Goal: Information Seeking & Learning: Learn about a topic

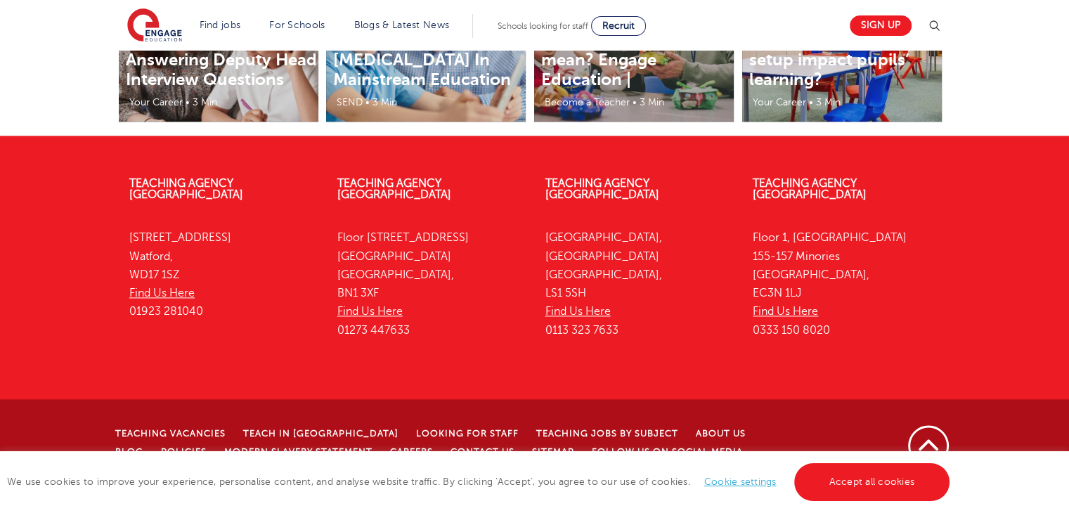
scroll to position [2127, 0]
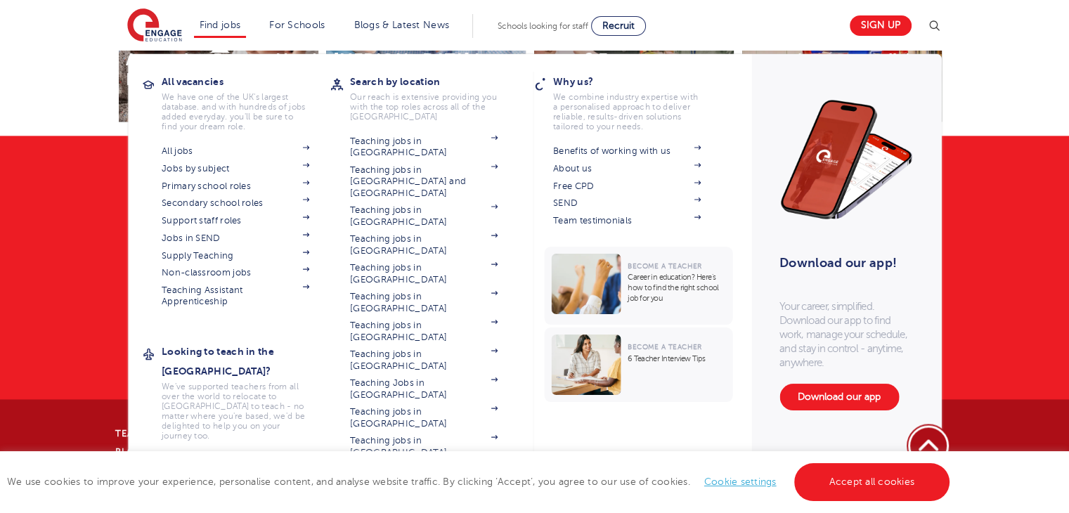
click at [234, 455] on link "Where are you relocating from?" at bounding box center [236, 466] width 148 height 23
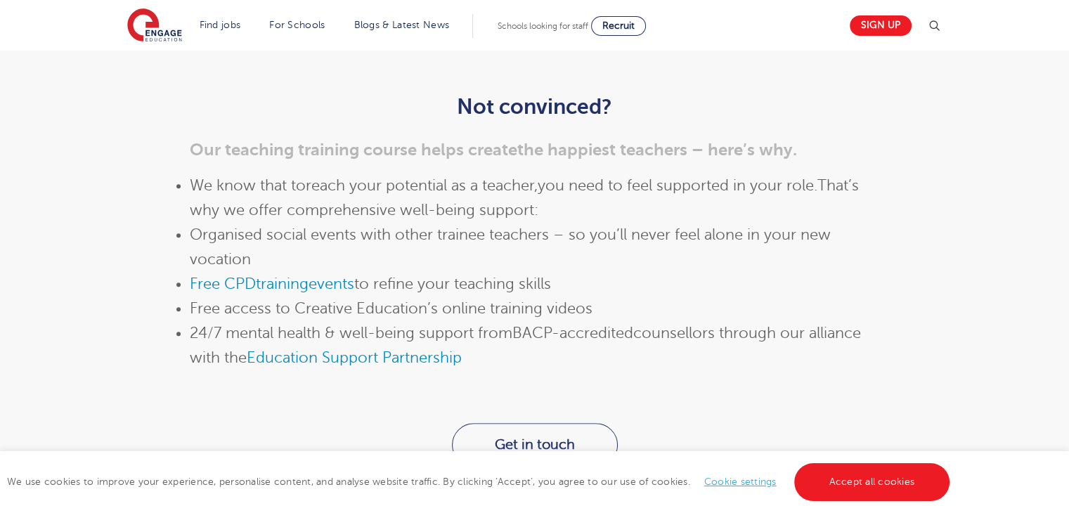
scroll to position [1365, 0]
click at [237, 51] on link "Course Information" at bounding box center [174, 38] width 124 height 27
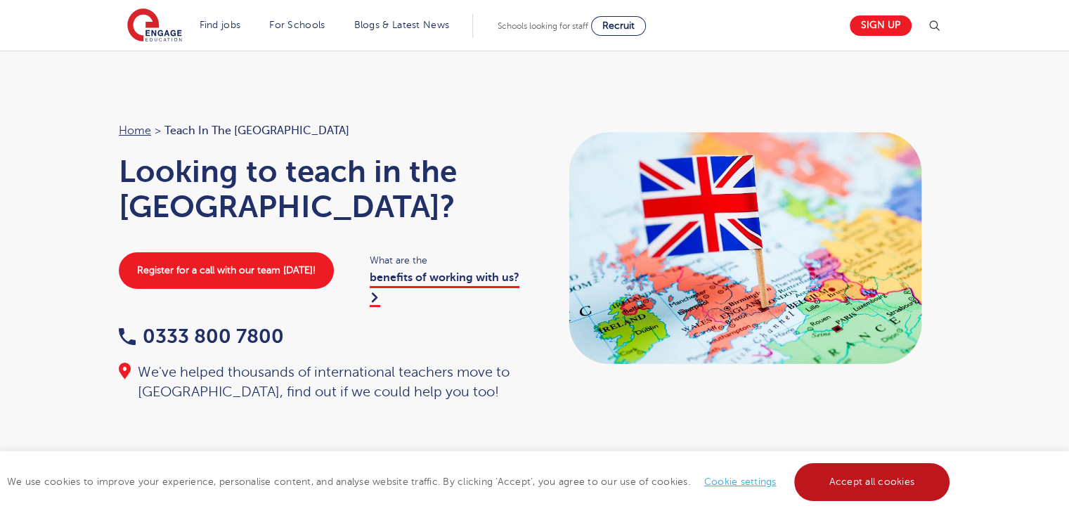
click at [830, 478] on link "Accept all cookies" at bounding box center [872, 482] width 156 height 38
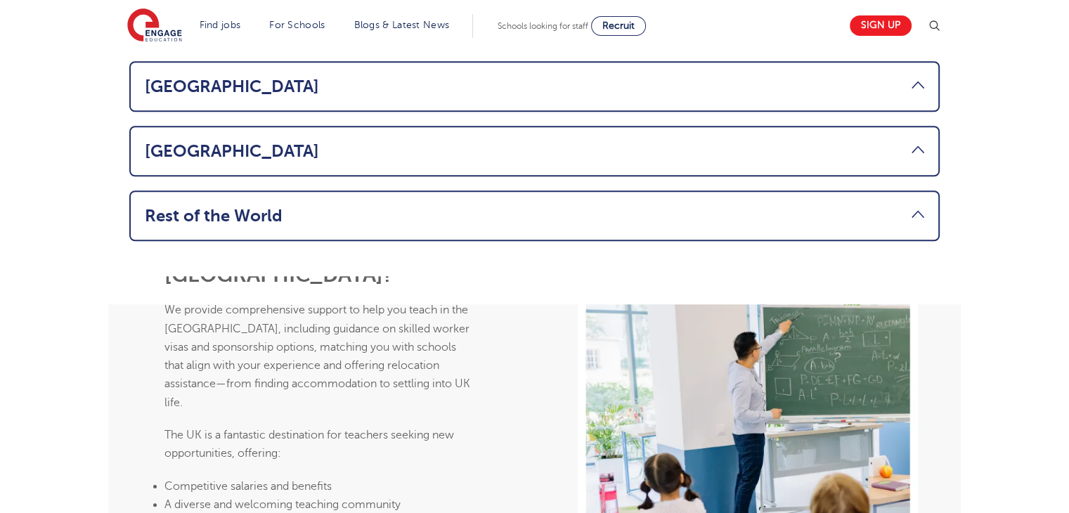
scroll to position [1174, 0]
click at [314, 207] on link "Rest of the World" at bounding box center [534, 217] width 779 height 20
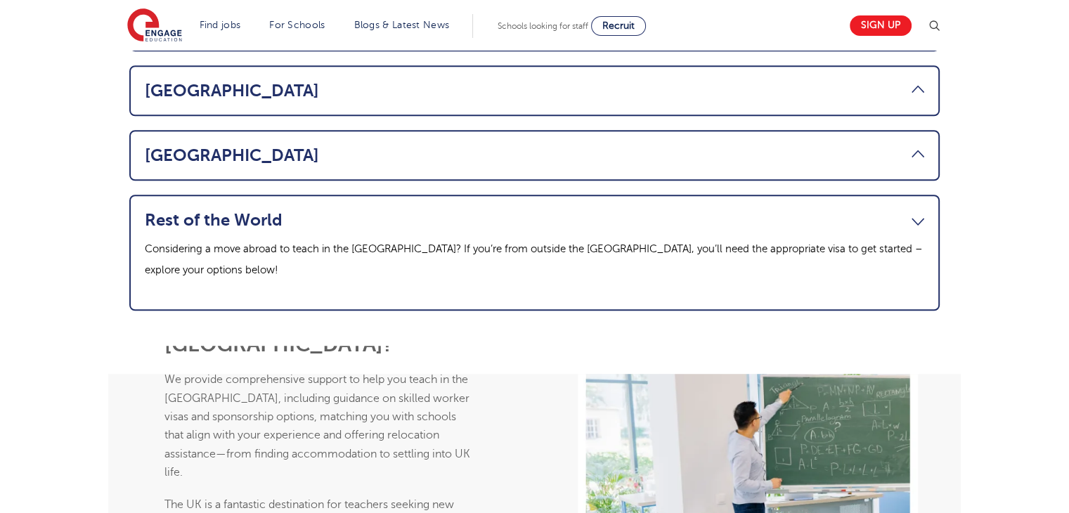
scroll to position [1076, 0]
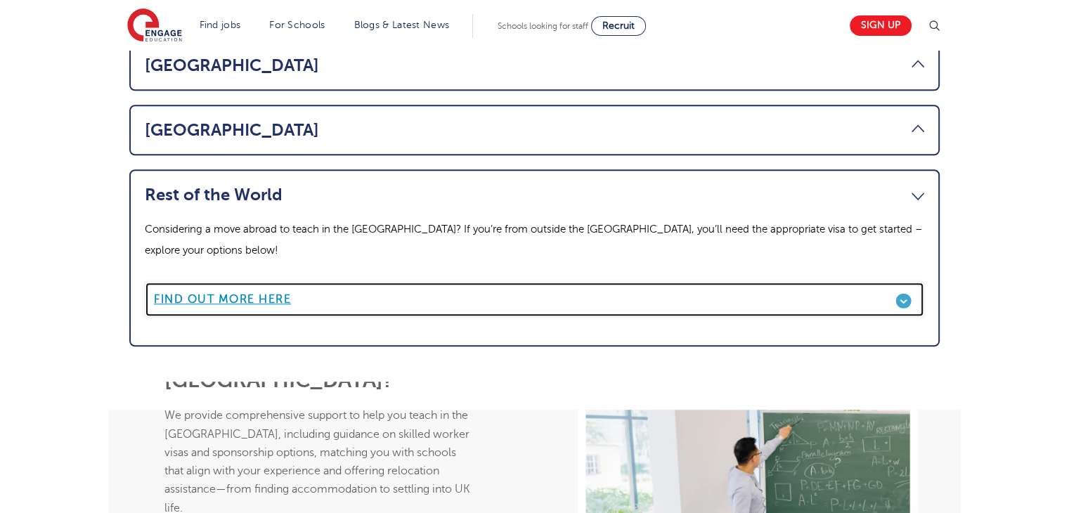
click at [258, 282] on link "Find out more here" at bounding box center [534, 299] width 779 height 35
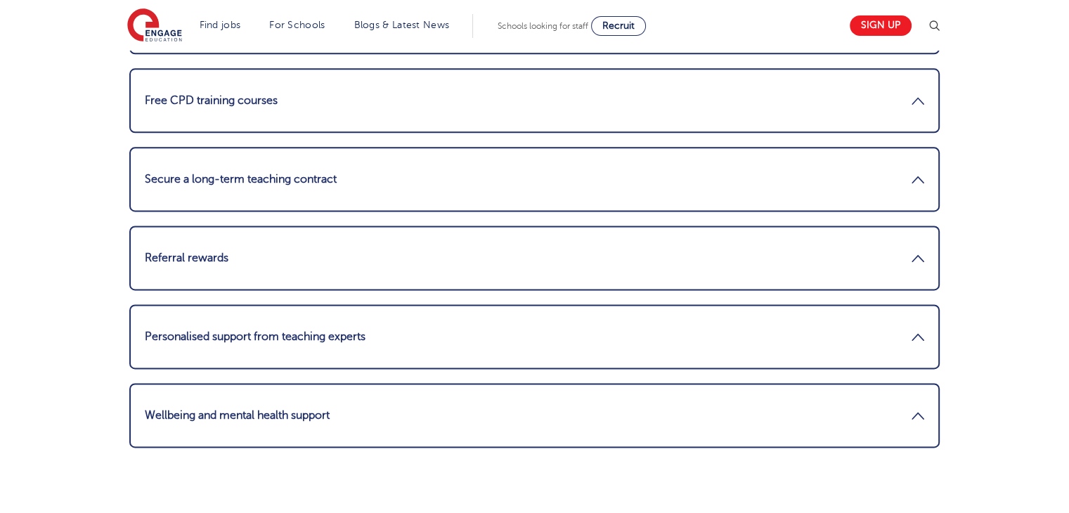
scroll to position [1848, 0]
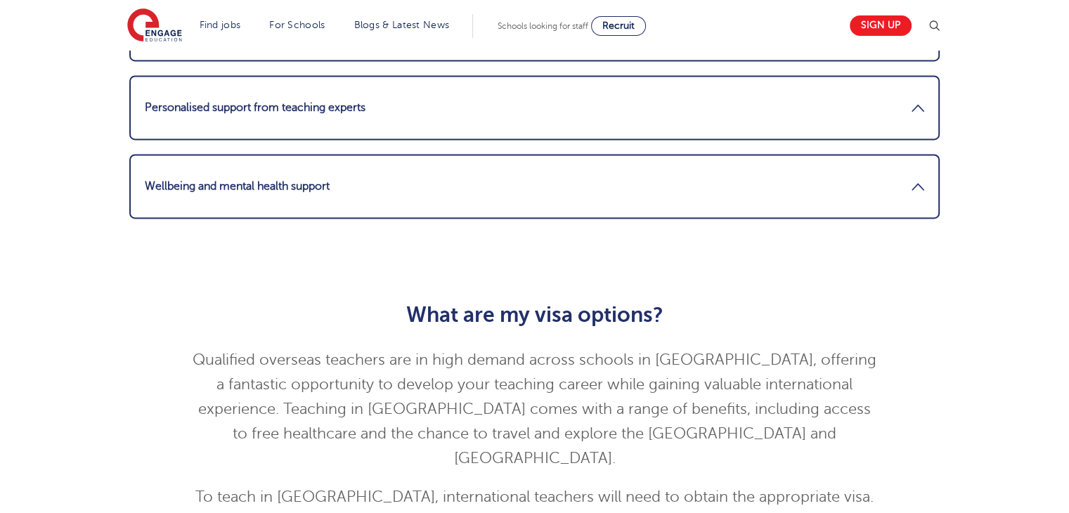
scroll to position [2076, 0]
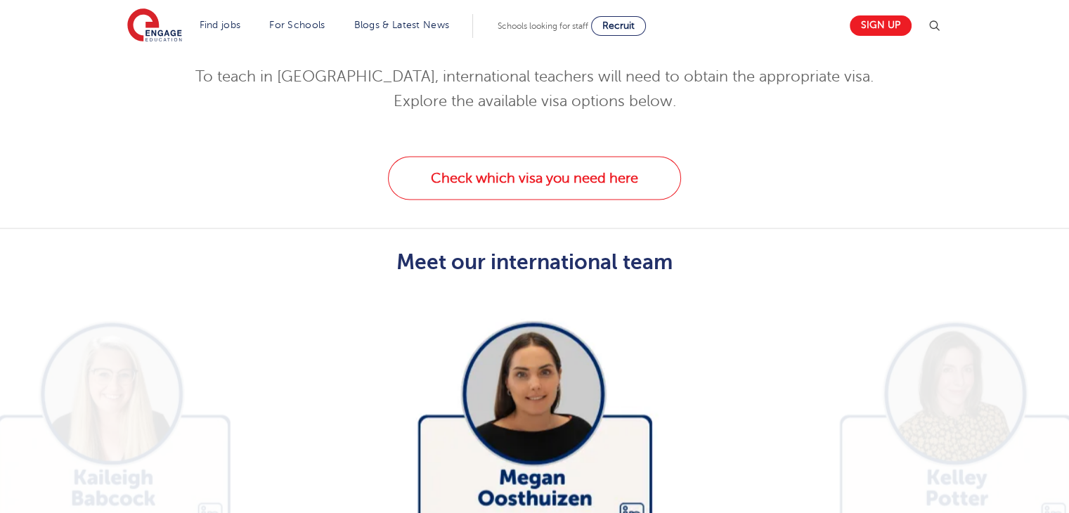
scroll to position [2495, 0]
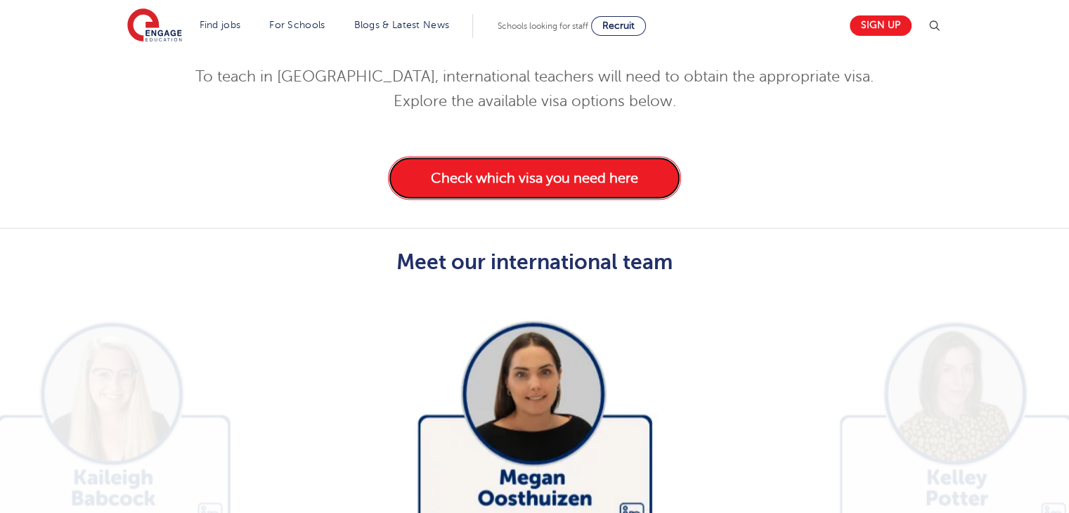
click at [449, 200] on link "Check which visa you need here" at bounding box center [534, 178] width 293 height 44
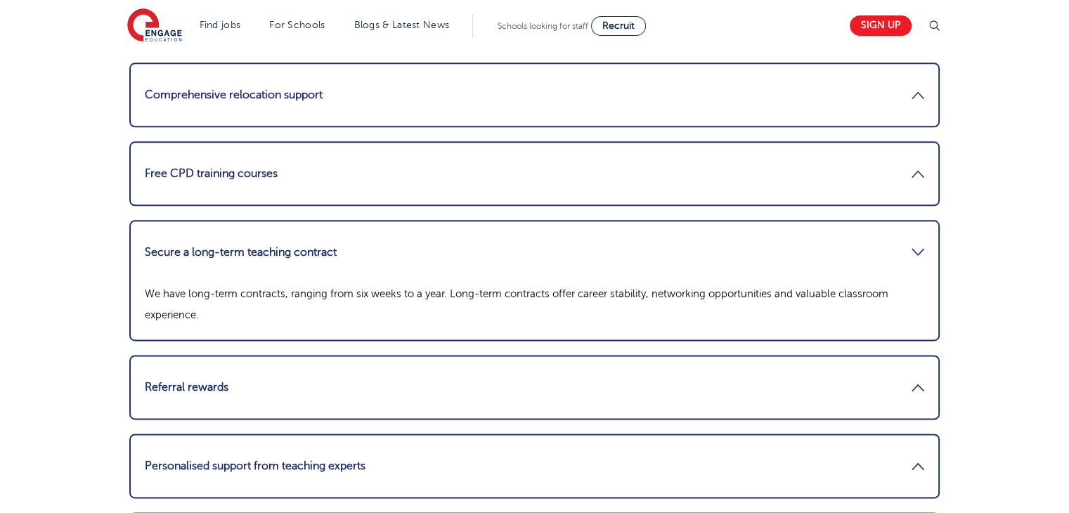
scroll to position [1713, 0]
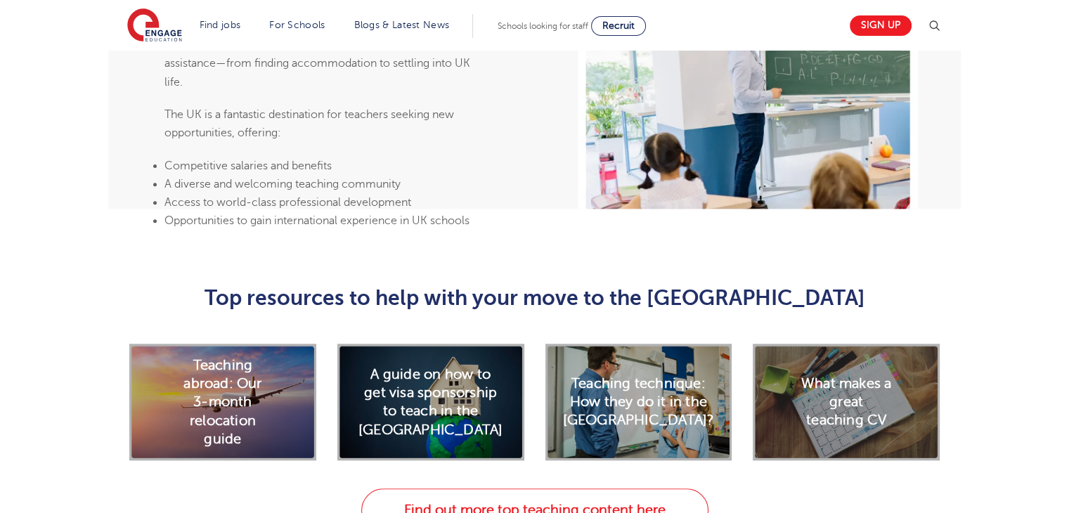
scroll to position [1495, 0]
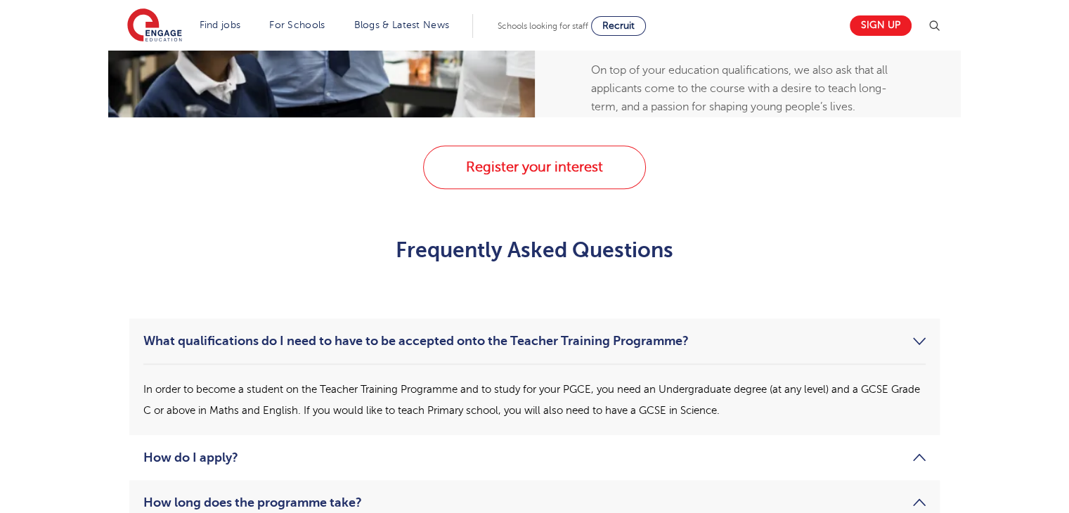
scroll to position [1596, 0]
click at [792, 157] on link "Find out more" at bounding box center [818, 144] width 100 height 27
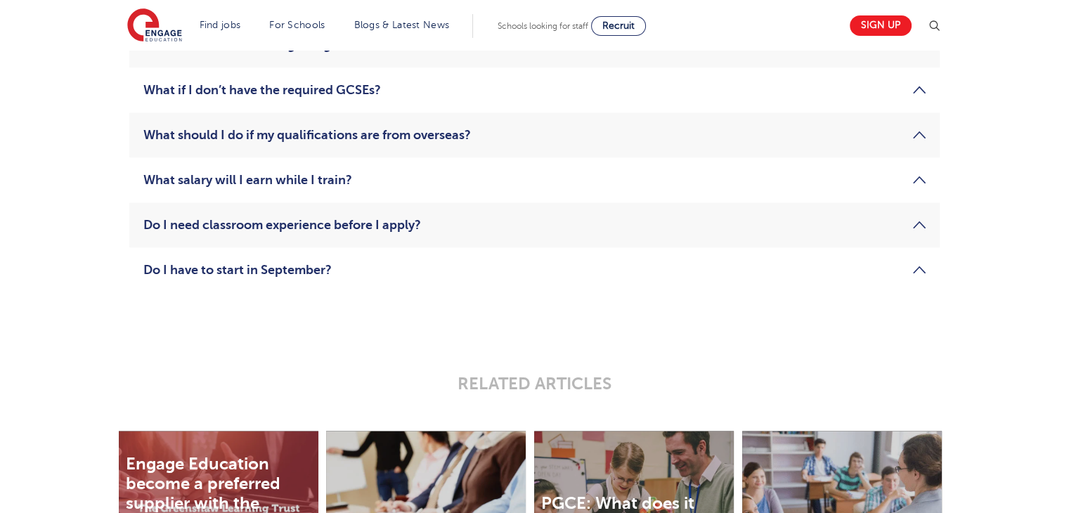
scroll to position [2143, 0]
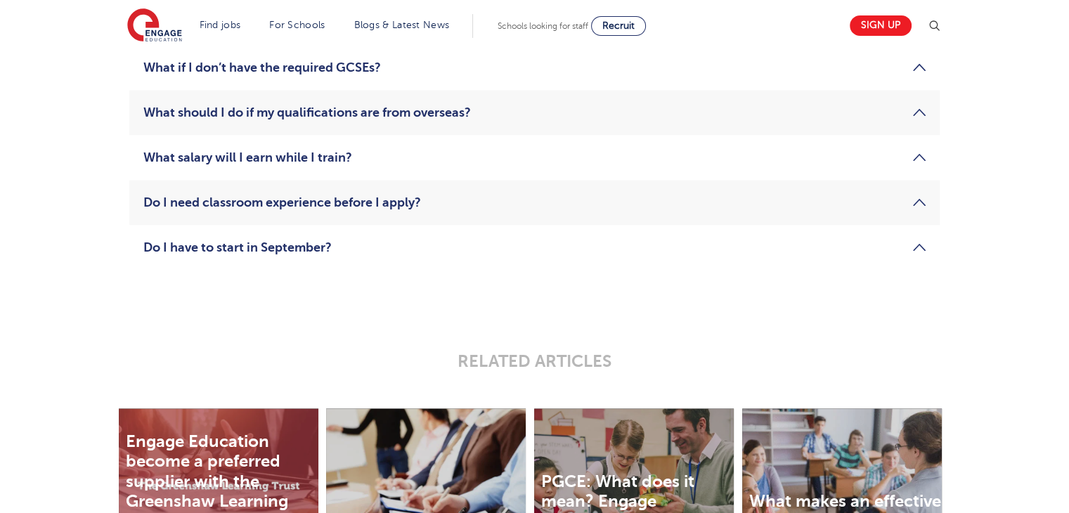
scroll to position [2188, 0]
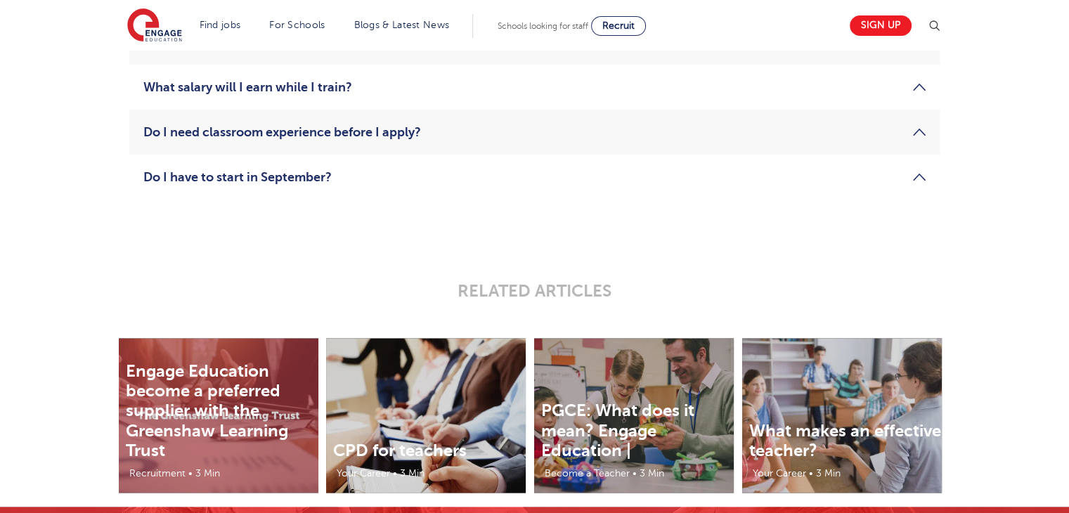
scroll to position [2236, 0]
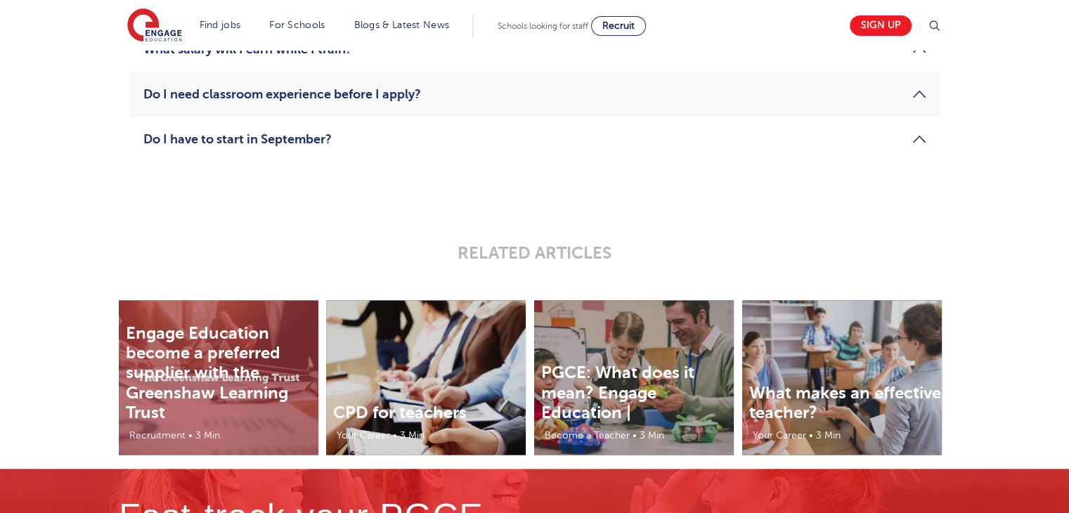
scroll to position [2275, 0]
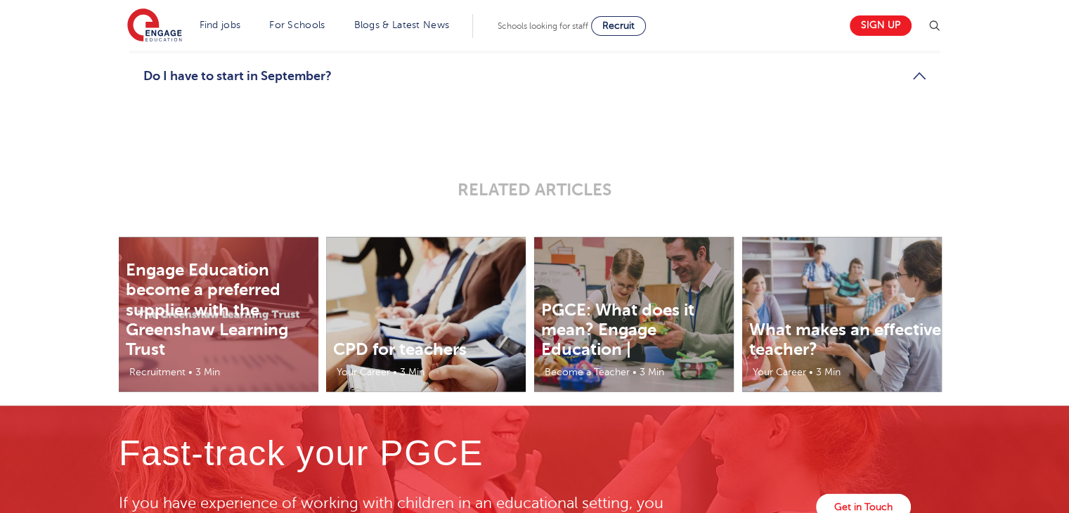
scroll to position [2359, 0]
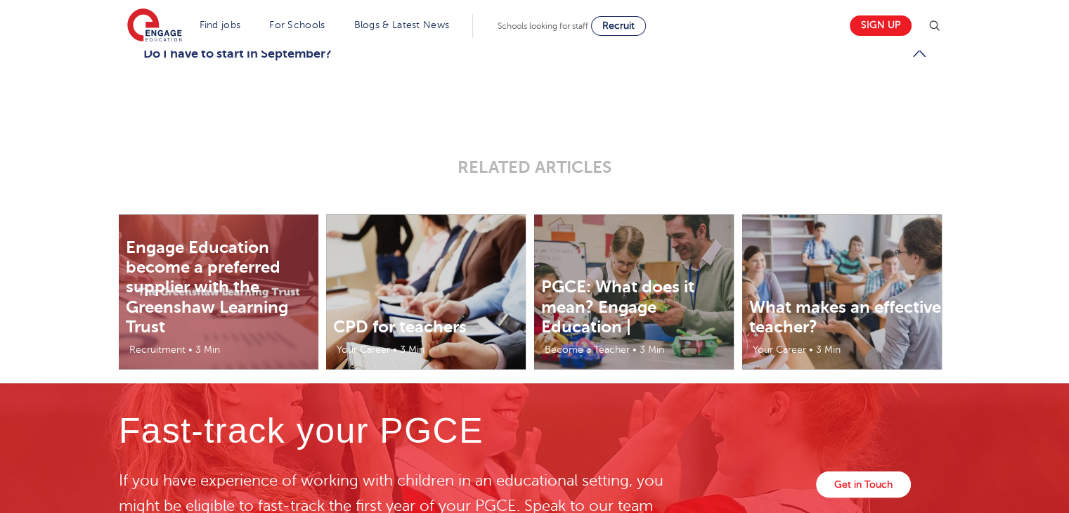
click at [922, 17] on link "Do I need classroom experience before I apply?" at bounding box center [534, 8] width 782 height 17
click at [913, 62] on link "Do I have to start in September?" at bounding box center [534, 53] width 782 height 17
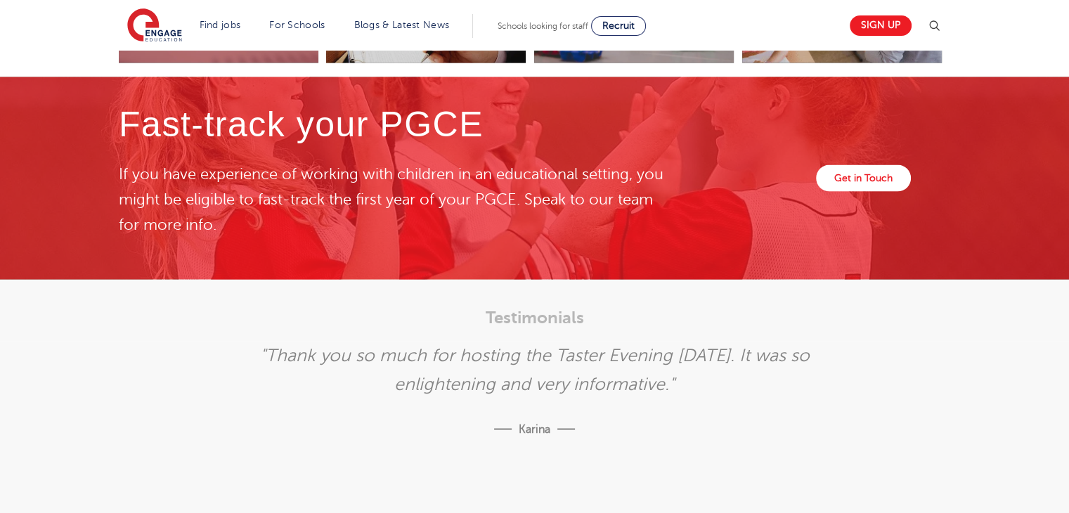
scroll to position [2666, 0]
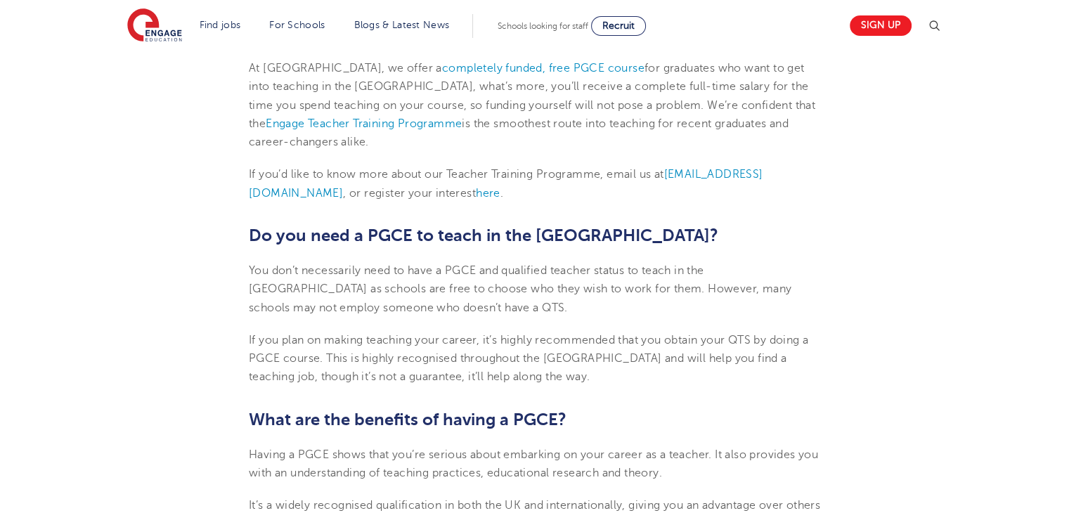
scroll to position [1744, 0]
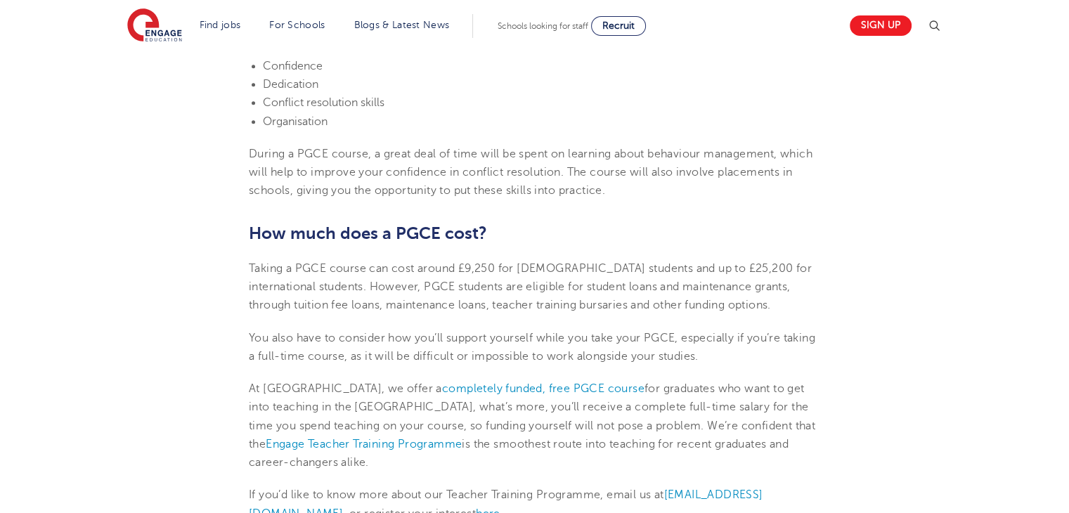
scroll to position [1421, 0]
click at [523, 384] on span "completely funded, free PGCE course" at bounding box center [543, 390] width 202 height 13
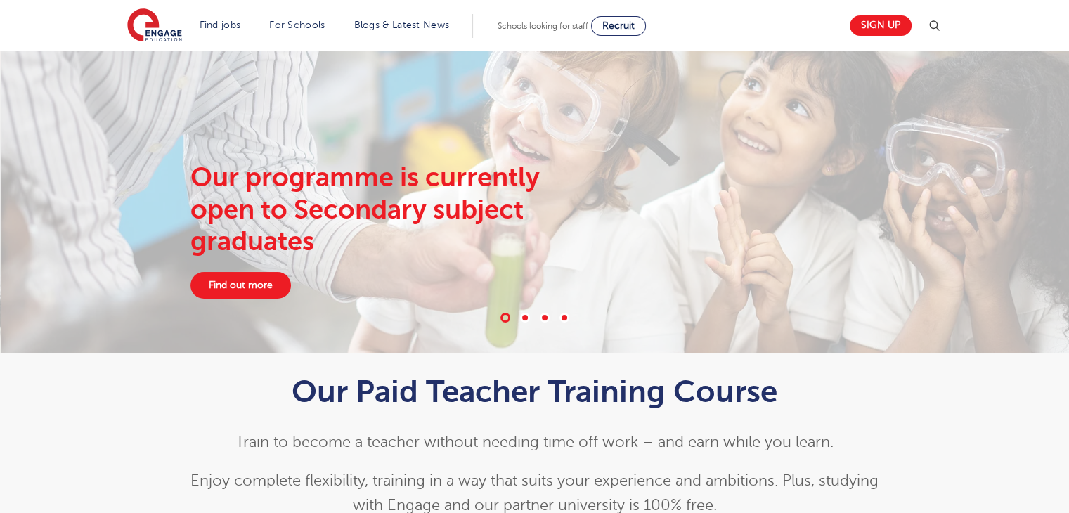
click at [223, 273] on link "Find out more" at bounding box center [240, 285] width 100 height 27
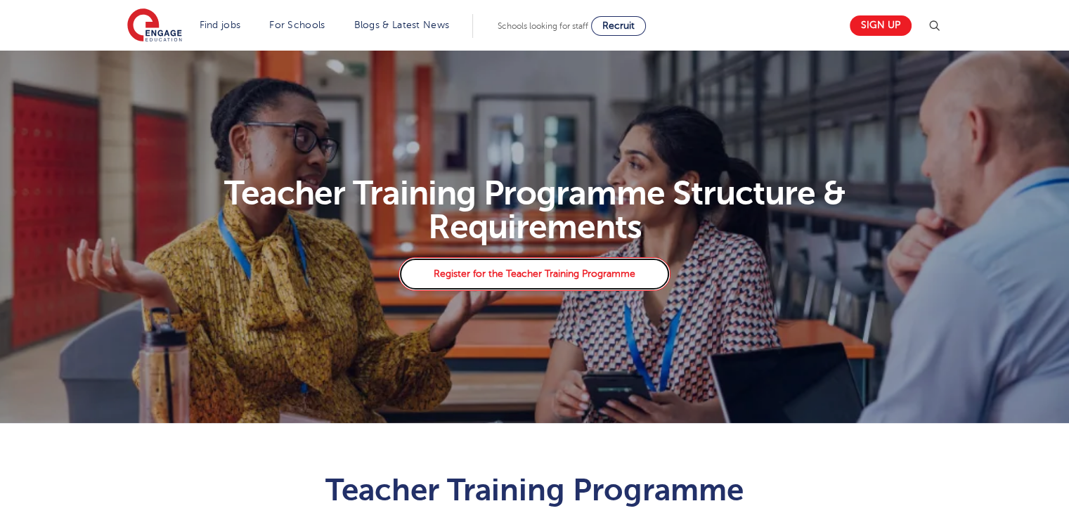
click at [488, 274] on link "Register for the Teacher Training Programme" at bounding box center [533, 274] width 271 height 34
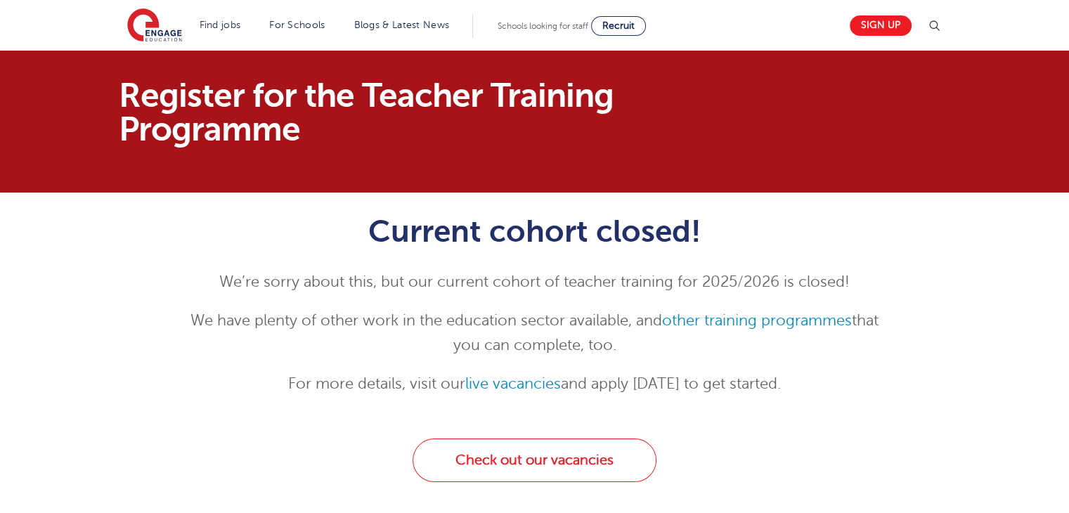
scroll to position [6, 0]
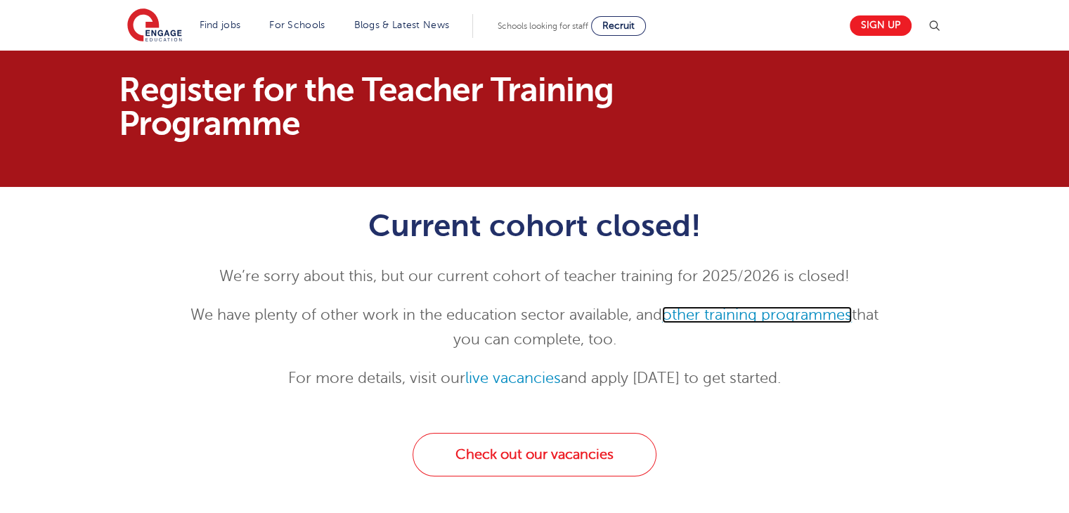
click at [779, 313] on link "other training programmes" at bounding box center [757, 314] width 190 height 17
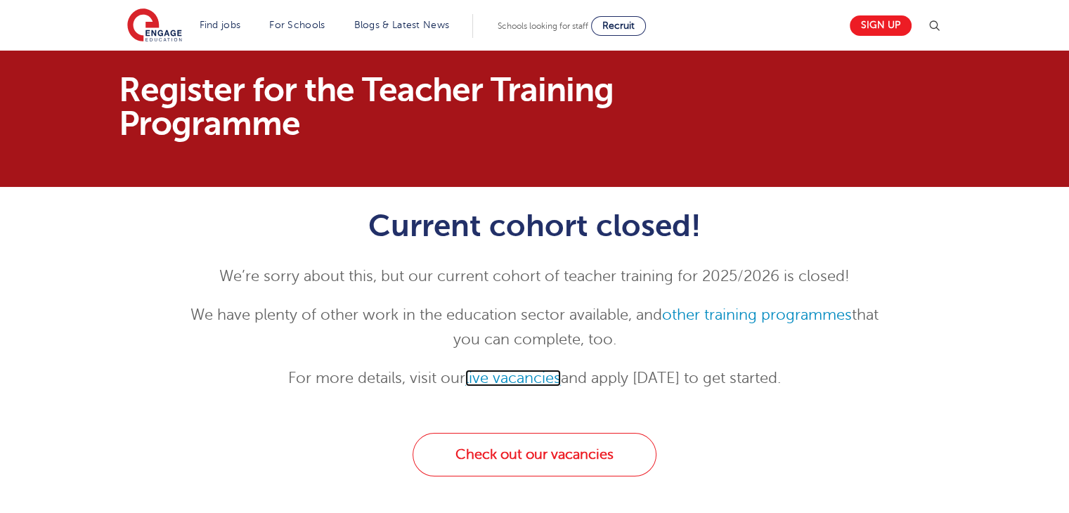
click at [516, 375] on link "live vacancies" at bounding box center [513, 378] width 96 height 17
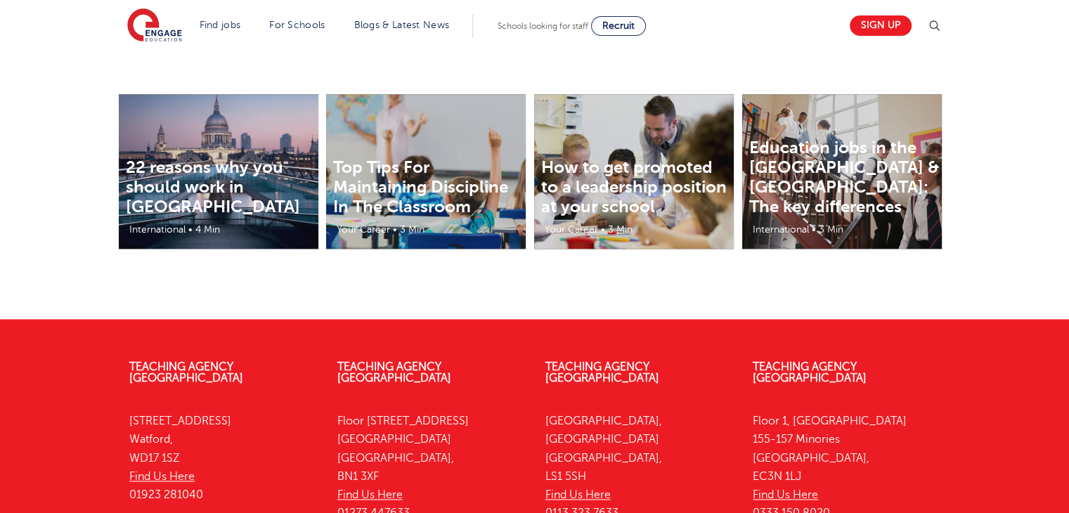
scroll to position [1579, 0]
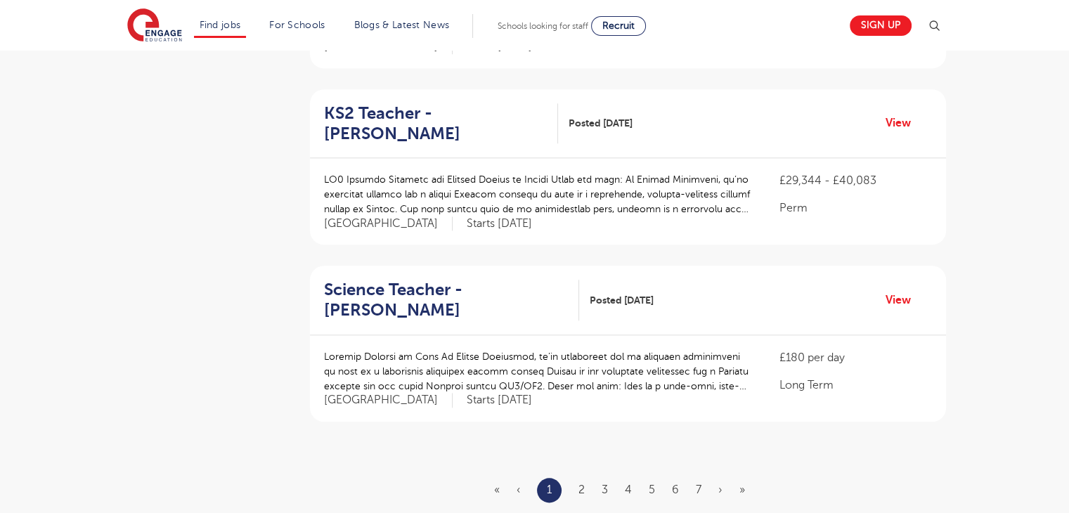
scroll to position [1517, 0]
click at [465, 105] on h2 "KS2 Teacher - [PERSON_NAME]" at bounding box center [435, 123] width 223 height 41
